Goal: Entertainment & Leisure: Consume media (video, audio)

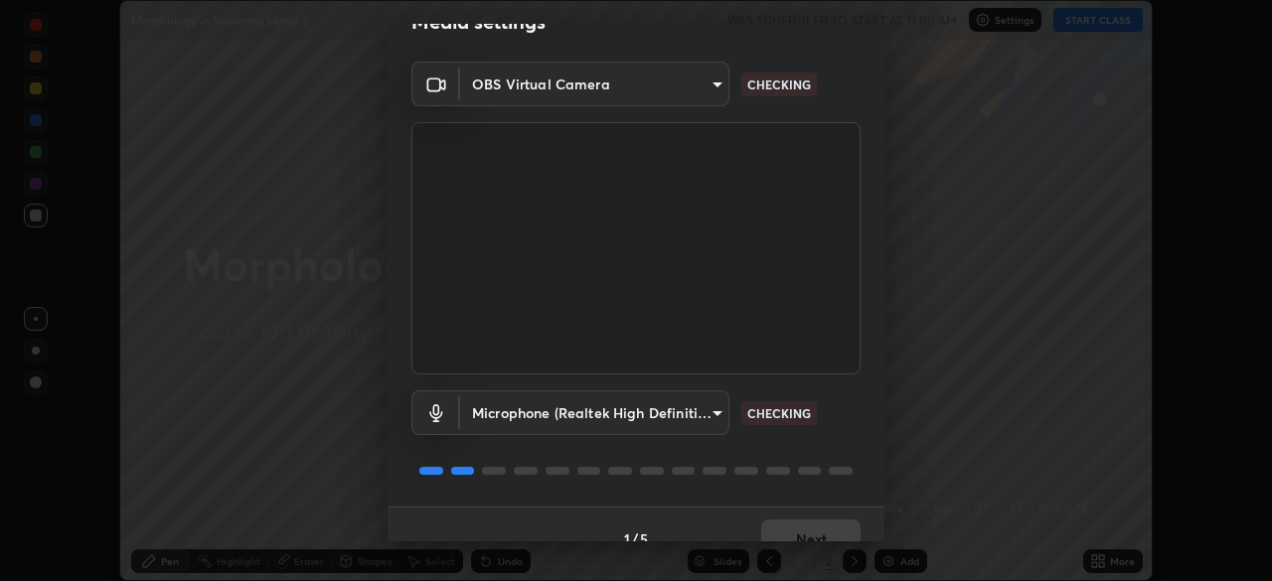
scroll to position [71, 0]
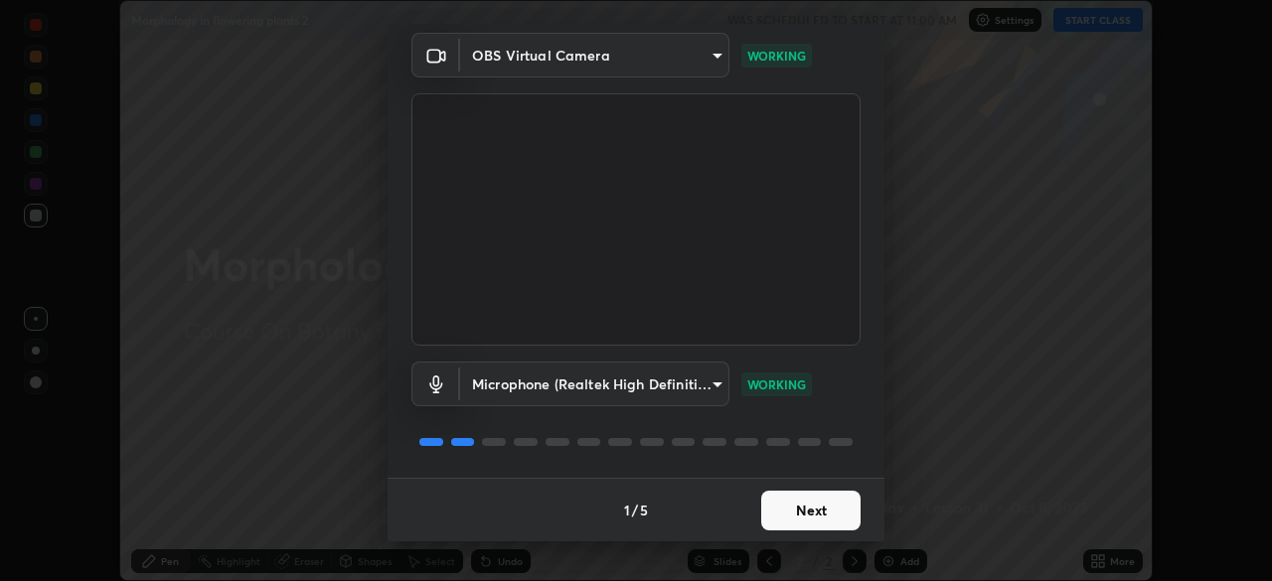
click at [783, 508] on button "Next" at bounding box center [810, 511] width 99 height 40
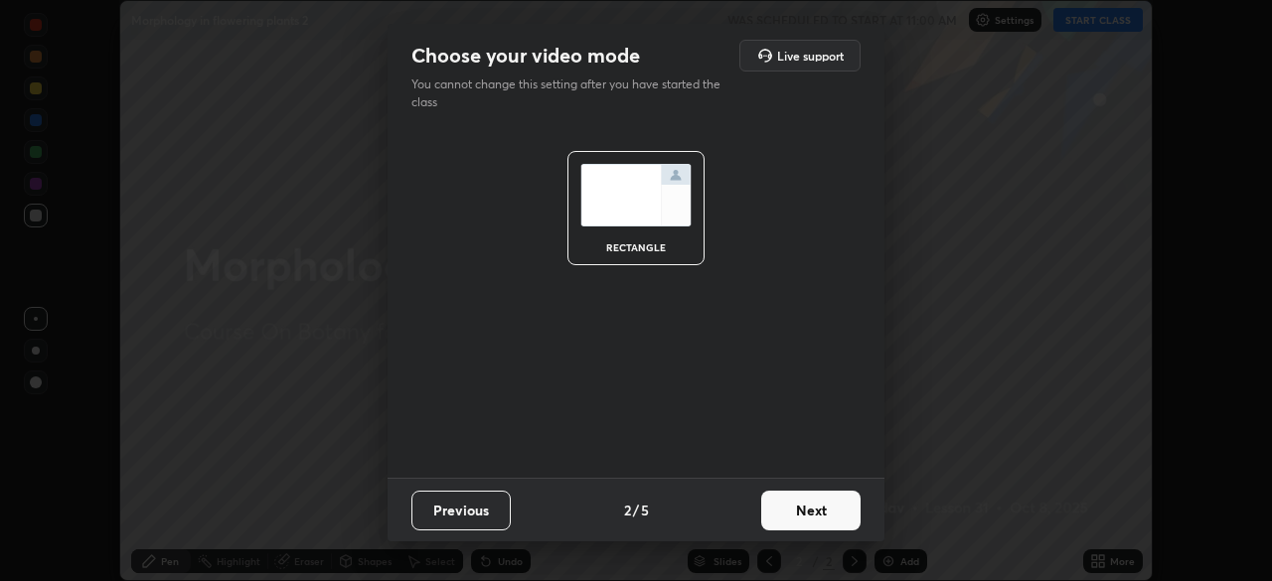
click at [790, 507] on button "Next" at bounding box center [810, 511] width 99 height 40
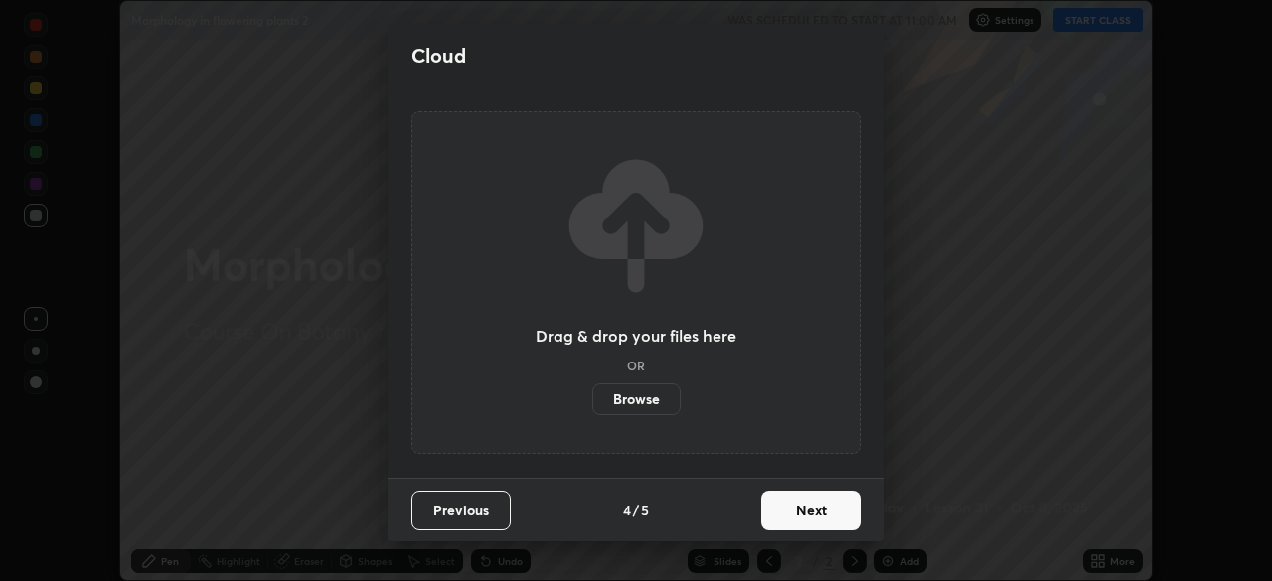
click at [799, 507] on button "Next" at bounding box center [810, 511] width 99 height 40
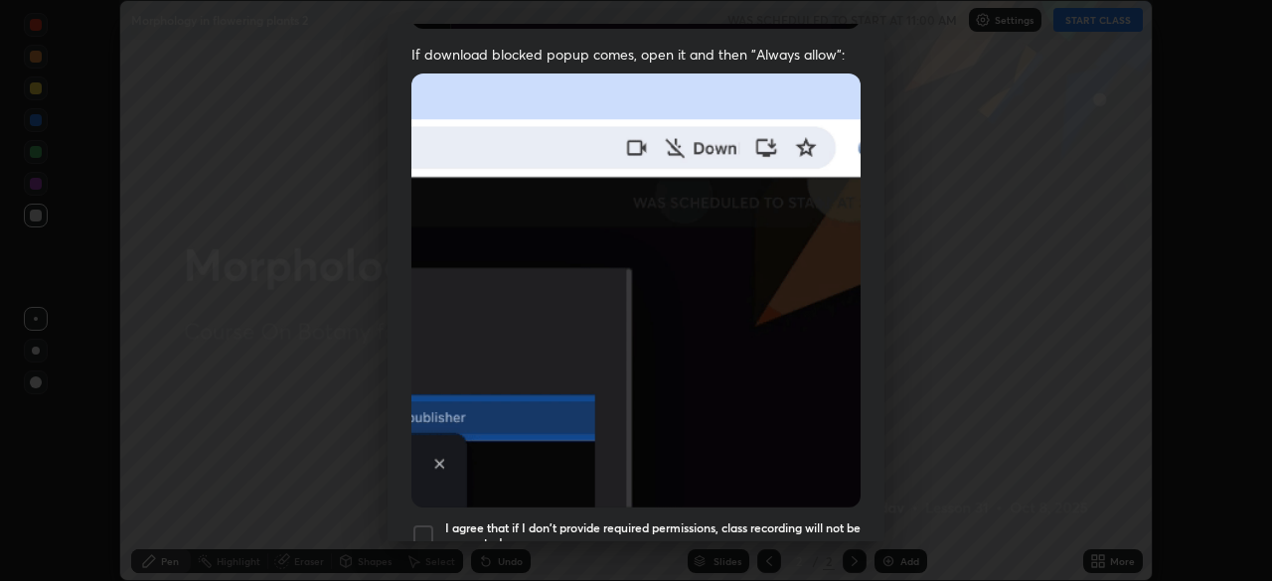
scroll to position [394, 0]
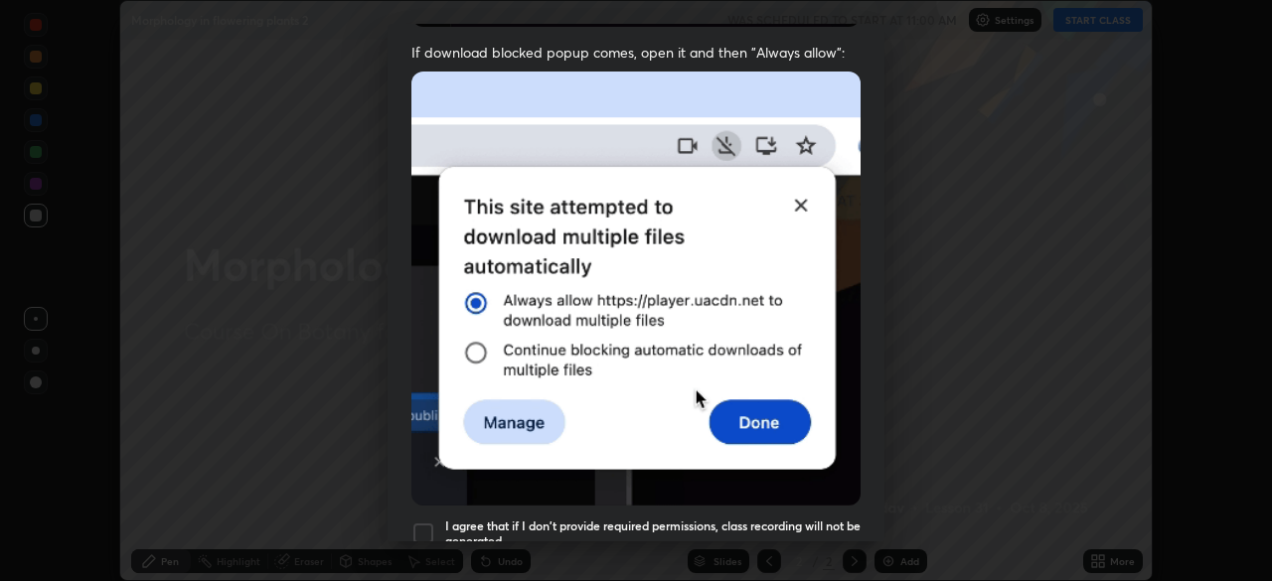
click at [759, 519] on h5 "I agree that if I don't provide required permissions, class recording will not …" at bounding box center [652, 534] width 415 height 31
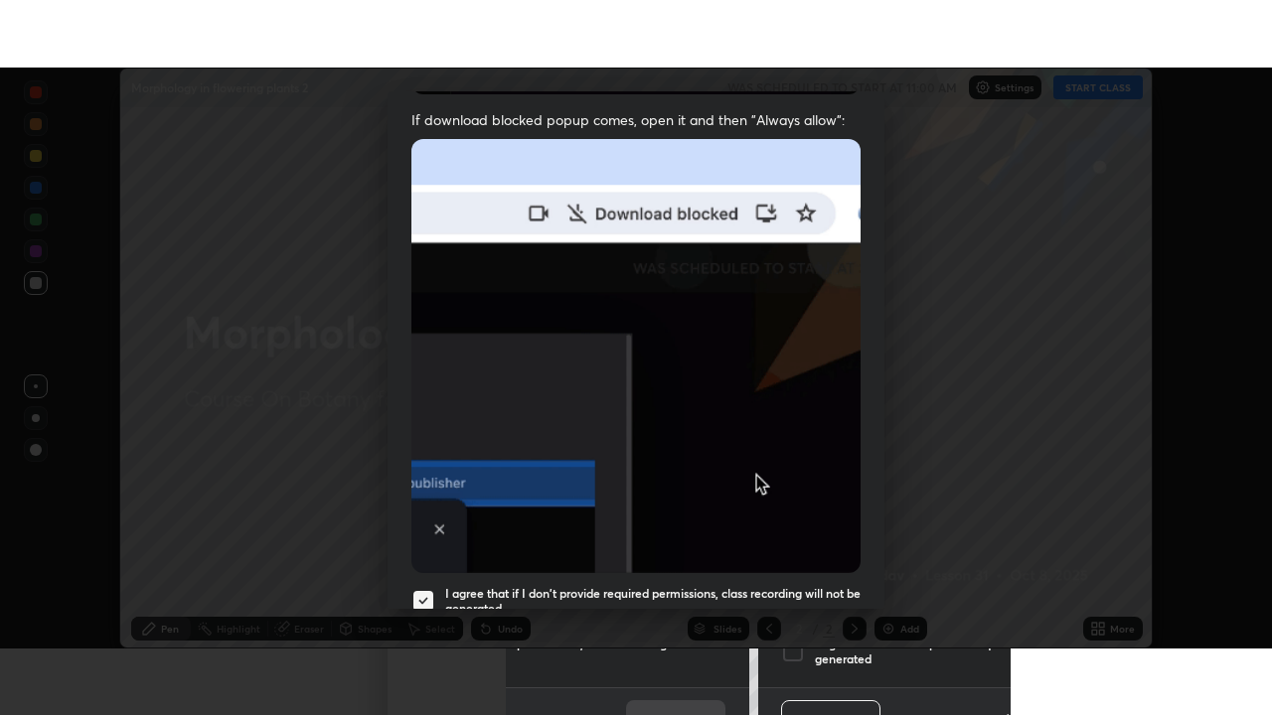
scroll to position [476, 0]
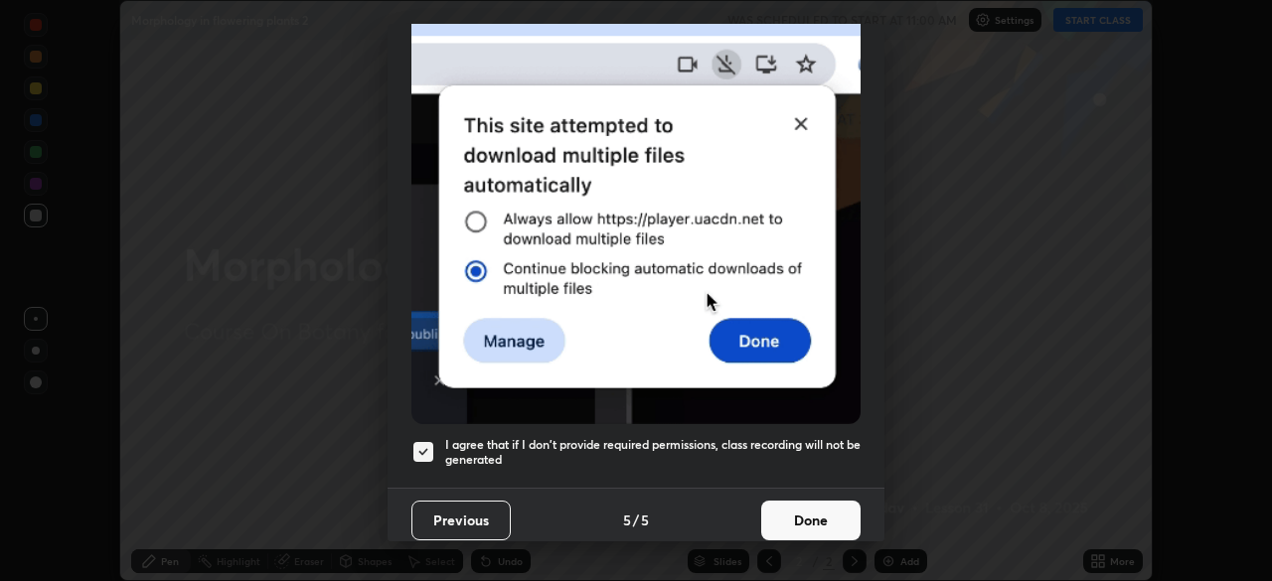
click at [771, 502] on button "Done" at bounding box center [810, 521] width 99 height 40
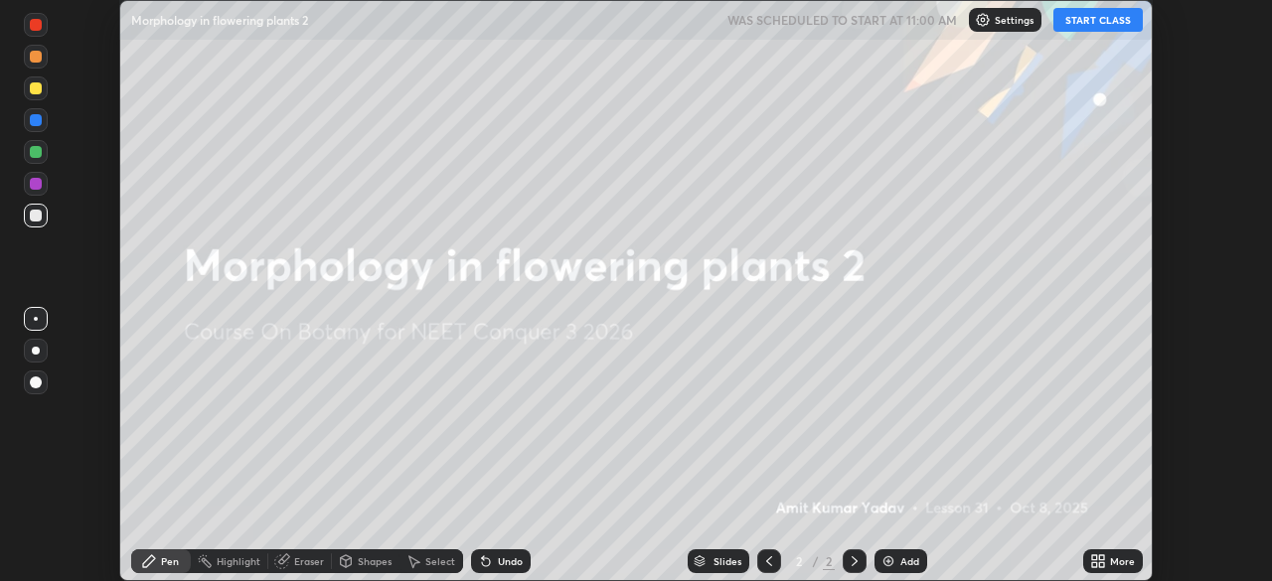
click at [1091, 19] on button "START CLASS" at bounding box center [1097, 20] width 89 height 24
click at [912, 565] on div "Add" at bounding box center [909, 561] width 19 height 10
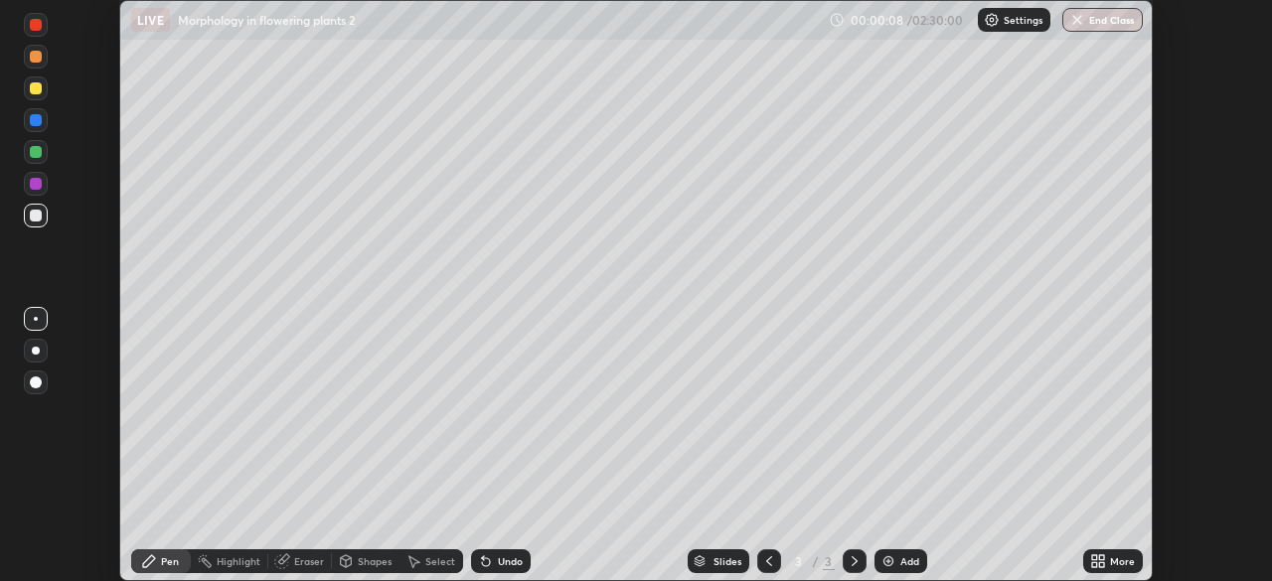
click at [1120, 565] on div "More" at bounding box center [1122, 561] width 25 height 10
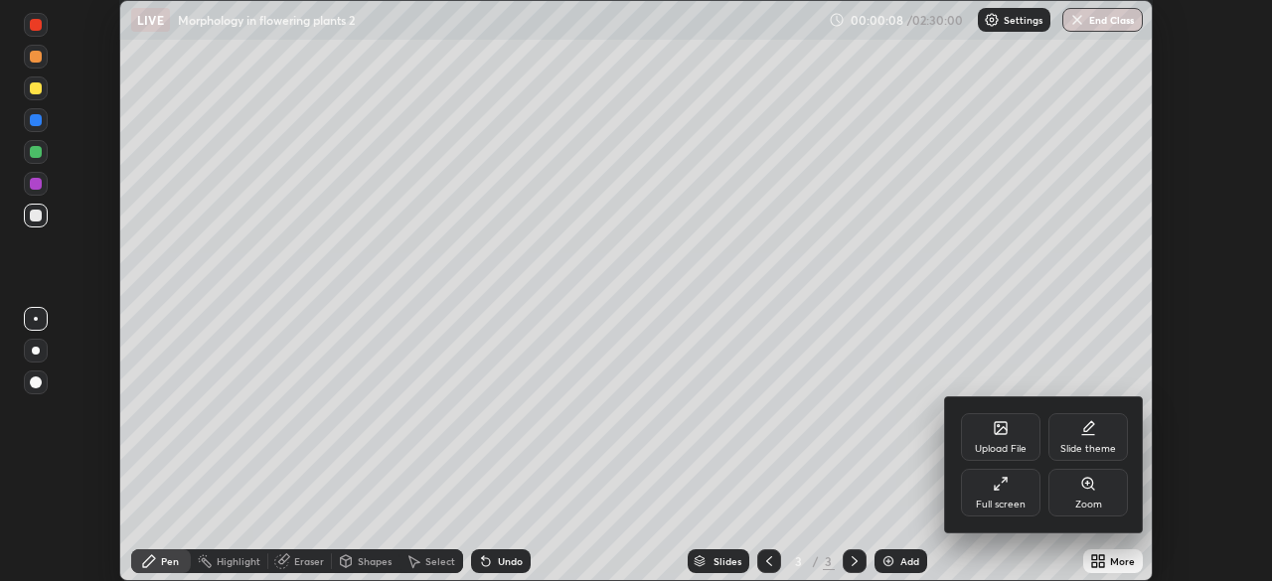
click at [1017, 495] on div "Full screen" at bounding box center [1000, 493] width 79 height 48
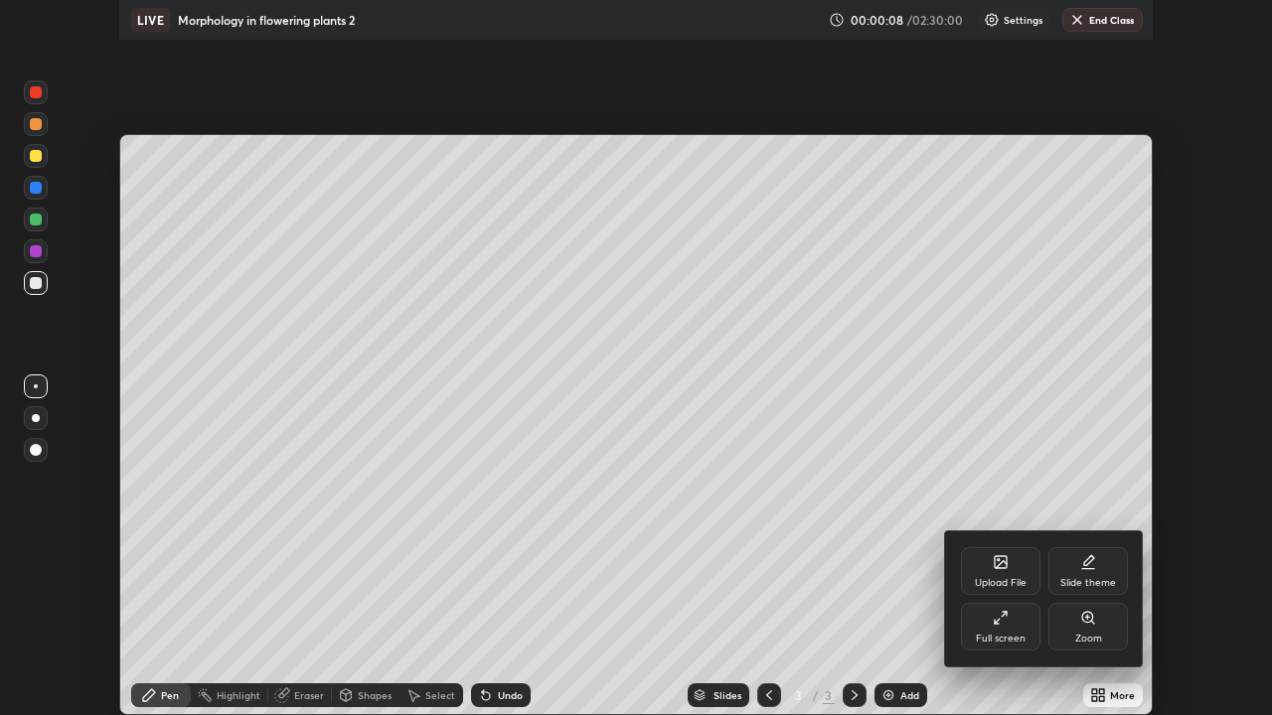
scroll to position [715, 1272]
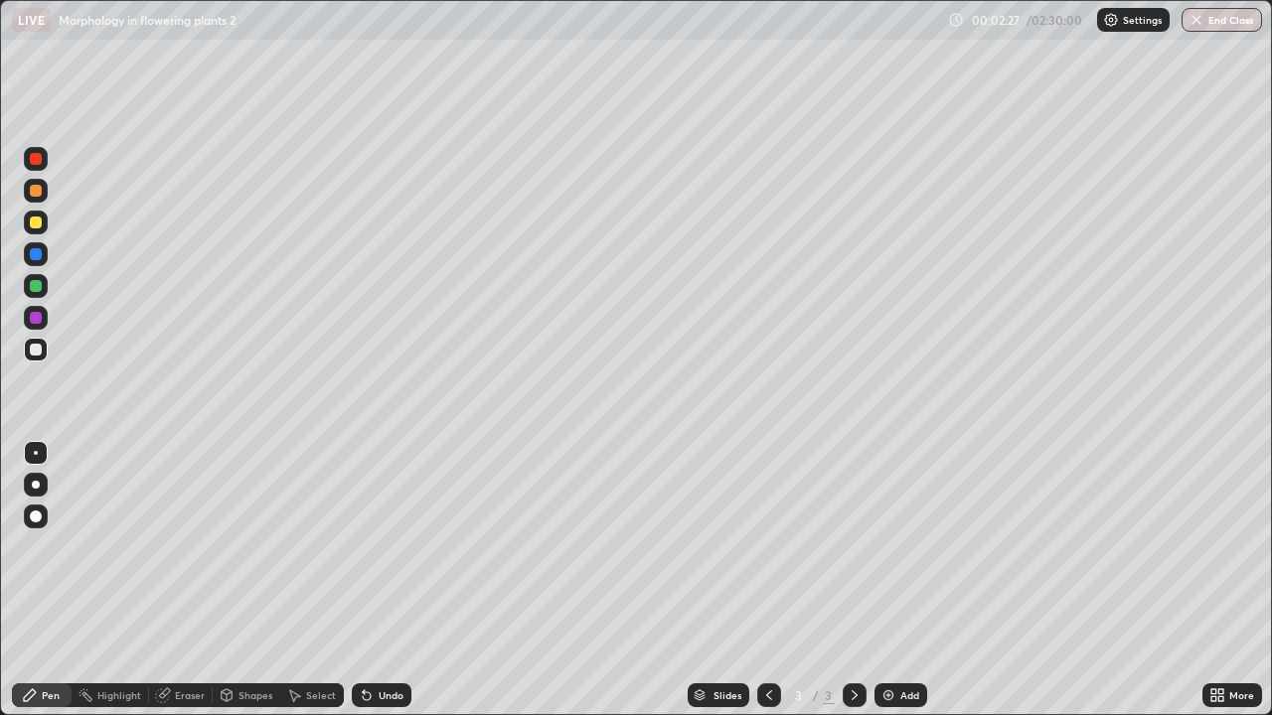
click at [384, 580] on div "Undo" at bounding box center [391, 695] width 25 height 10
click at [386, 580] on div "Undo" at bounding box center [391, 695] width 25 height 10
click at [390, 580] on div "Undo" at bounding box center [391, 695] width 25 height 10
click at [391, 580] on div "Undo" at bounding box center [391, 695] width 25 height 10
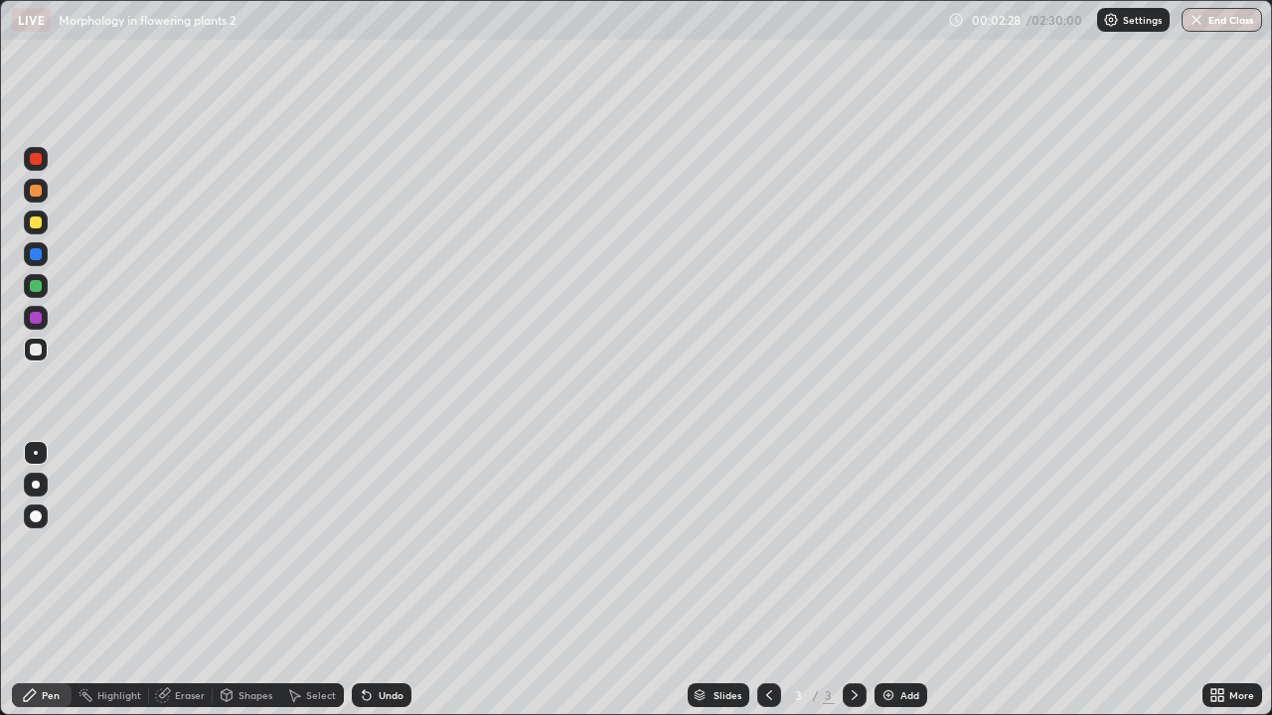
click at [390, 580] on div "Undo" at bounding box center [391, 695] width 25 height 10
click at [404, 580] on div "Undo" at bounding box center [382, 695] width 60 height 24
click at [407, 580] on div "Undo" at bounding box center [382, 695] width 60 height 24
click at [199, 580] on div "Eraser" at bounding box center [181, 695] width 64 height 24
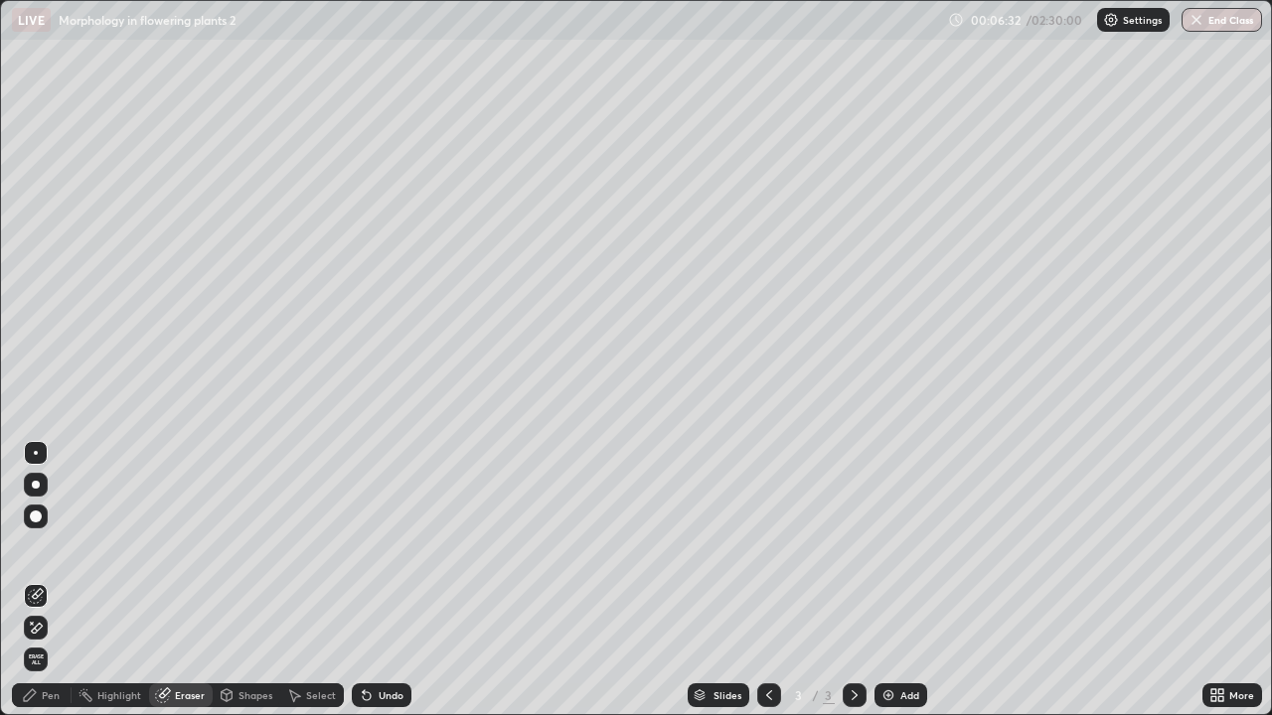
click at [63, 580] on div "Pen" at bounding box center [42, 695] width 60 height 24
